Goal: Task Accomplishment & Management: Manage account settings

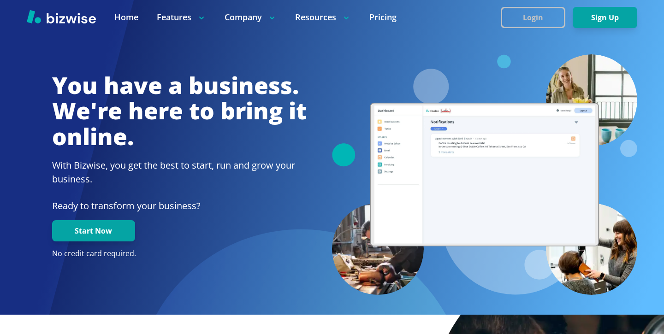
click at [541, 19] on button "Login" at bounding box center [533, 17] width 65 height 21
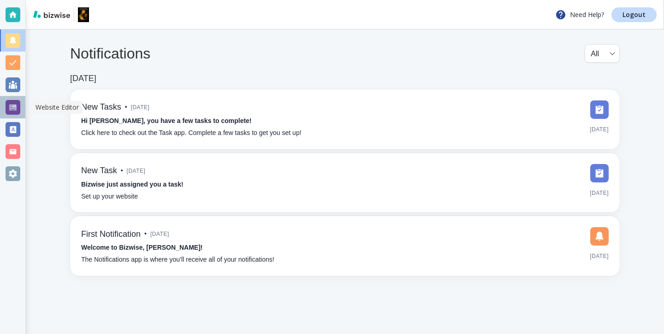
click at [16, 116] on div at bounding box center [12, 107] width 25 height 22
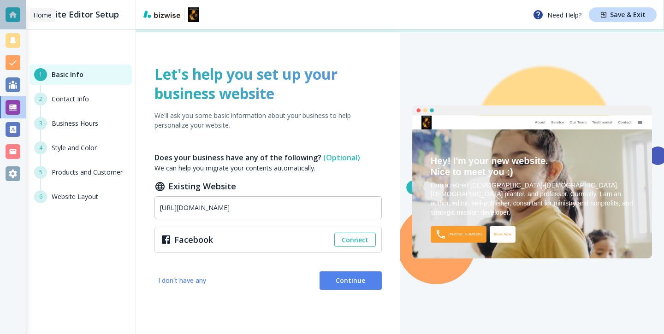
click at [12, 15] on div at bounding box center [13, 14] width 15 height 15
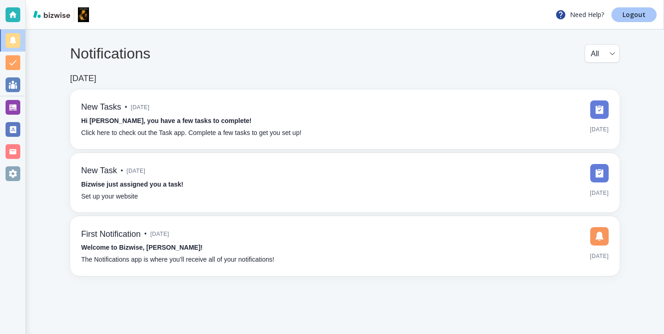
click at [640, 20] on link "Logout" at bounding box center [633, 14] width 45 height 15
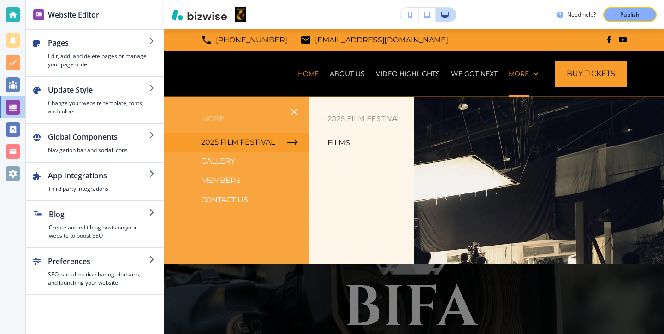
click at [342, 146] on p "Films" at bounding box center [338, 143] width 23 height 14
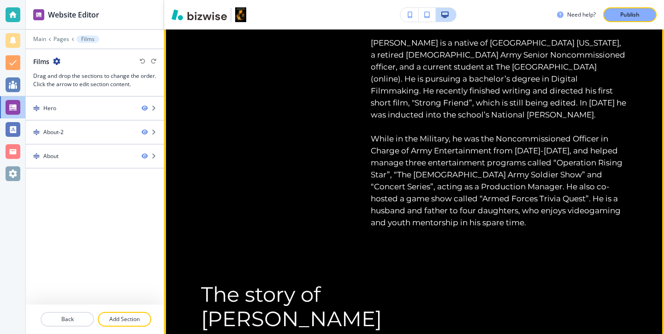
scroll to position [5648, 0]
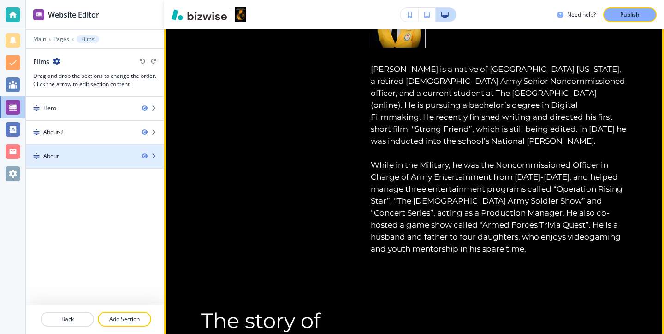
click at [96, 147] on div at bounding box center [95, 148] width 138 height 7
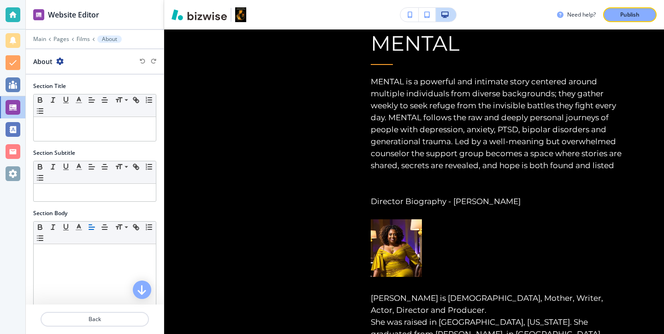
scroll to position [454, 0]
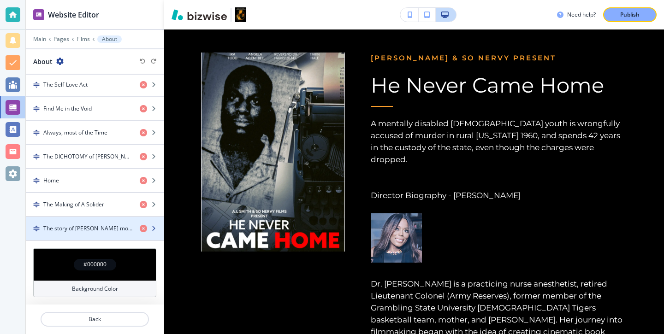
click at [101, 221] on div "button" at bounding box center [95, 220] width 138 height 7
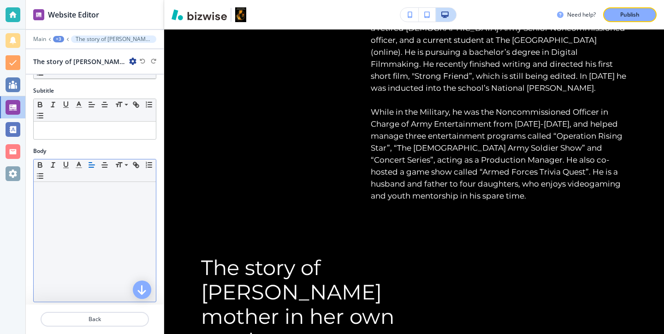
scroll to position [18, 0]
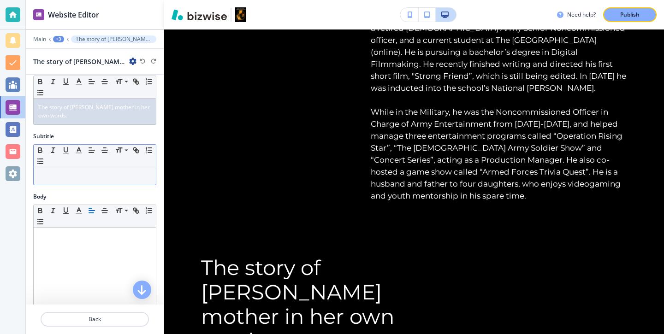
click at [98, 175] on p at bounding box center [94, 176] width 113 height 8
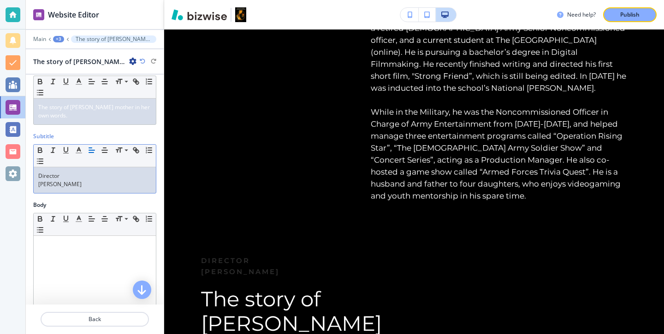
click at [37, 182] on div "Director Brad Bailey" at bounding box center [95, 180] width 122 height 26
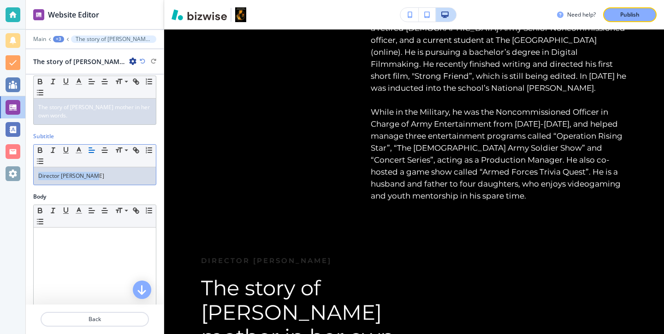
drag, startPoint x: 90, startPoint y: 176, endPoint x: 18, endPoint y: 176, distance: 72.4
click at [18, 176] on div "Website Editor Main +3 The story of Eric Garner’s mother in her own words. The …" at bounding box center [332, 167] width 664 height 334
click at [73, 149] on button "button" at bounding box center [78, 150] width 13 height 11
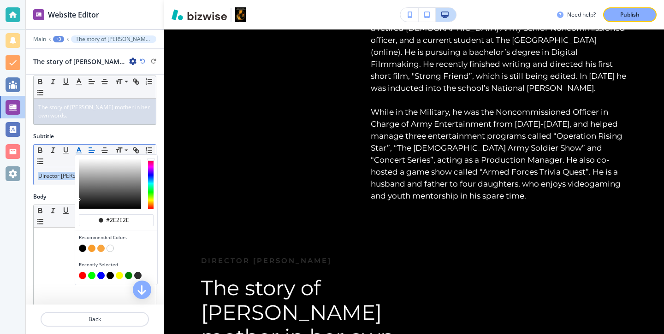
click at [92, 246] on button "button" at bounding box center [91, 248] width 7 height 7
type input "#f89c2b"
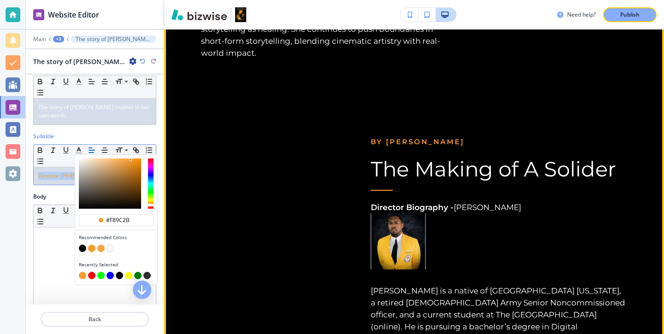
scroll to position [5490, 0]
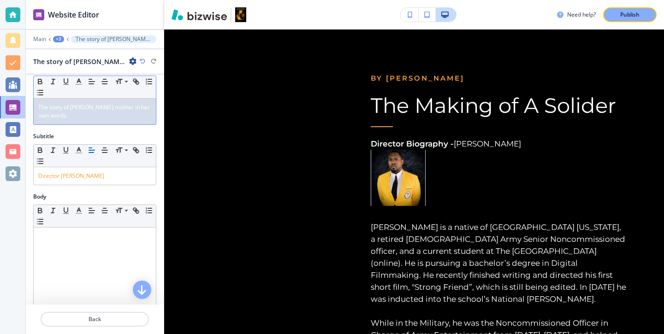
click at [124, 127] on div "Title Small Normal Large Huge The story of Eric Garner’s mother in her own word…" at bounding box center [95, 98] width 138 height 69
click at [644, 13] on div "Publish" at bounding box center [630, 15] width 30 height 8
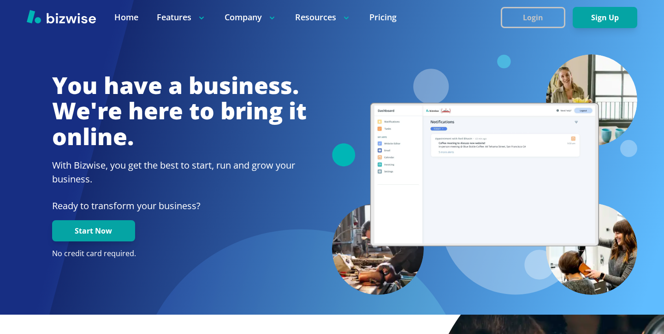
click at [529, 24] on button "Login" at bounding box center [533, 17] width 65 height 21
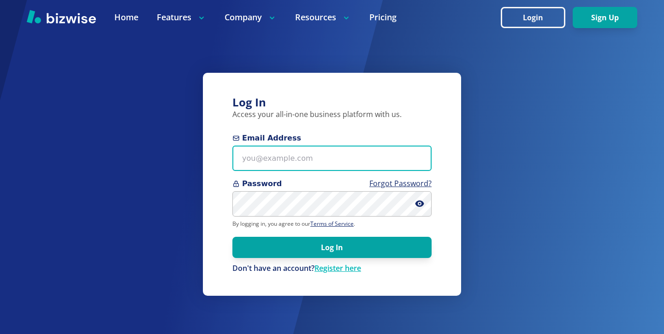
click at [321, 160] on input "Email Address" at bounding box center [331, 158] width 199 height 25
paste input "kelseyurek@gmail.com"
type input "kelseyurek@gmail.com"
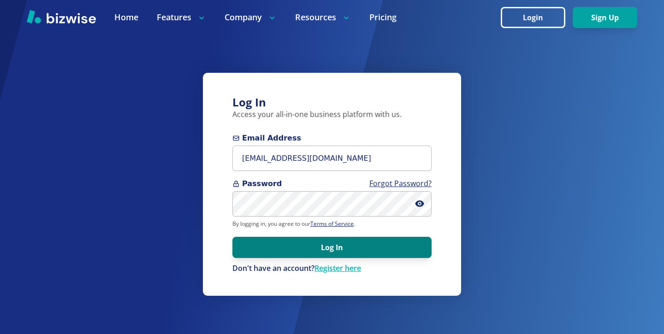
click at [309, 242] on button "Log In" at bounding box center [331, 247] width 199 height 21
